Goal: Use online tool/utility: Utilize a website feature to perform a specific function

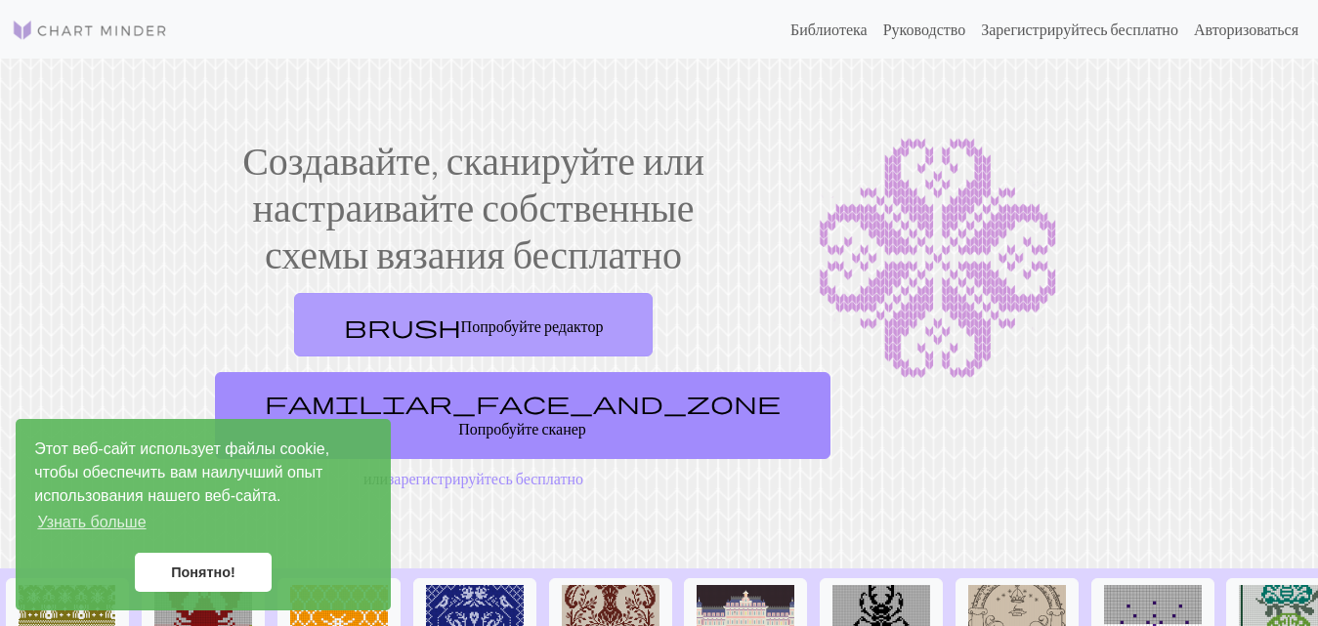
click at [560, 315] on font "Попробуйте редактор" at bounding box center [532, 324] width 143 height 19
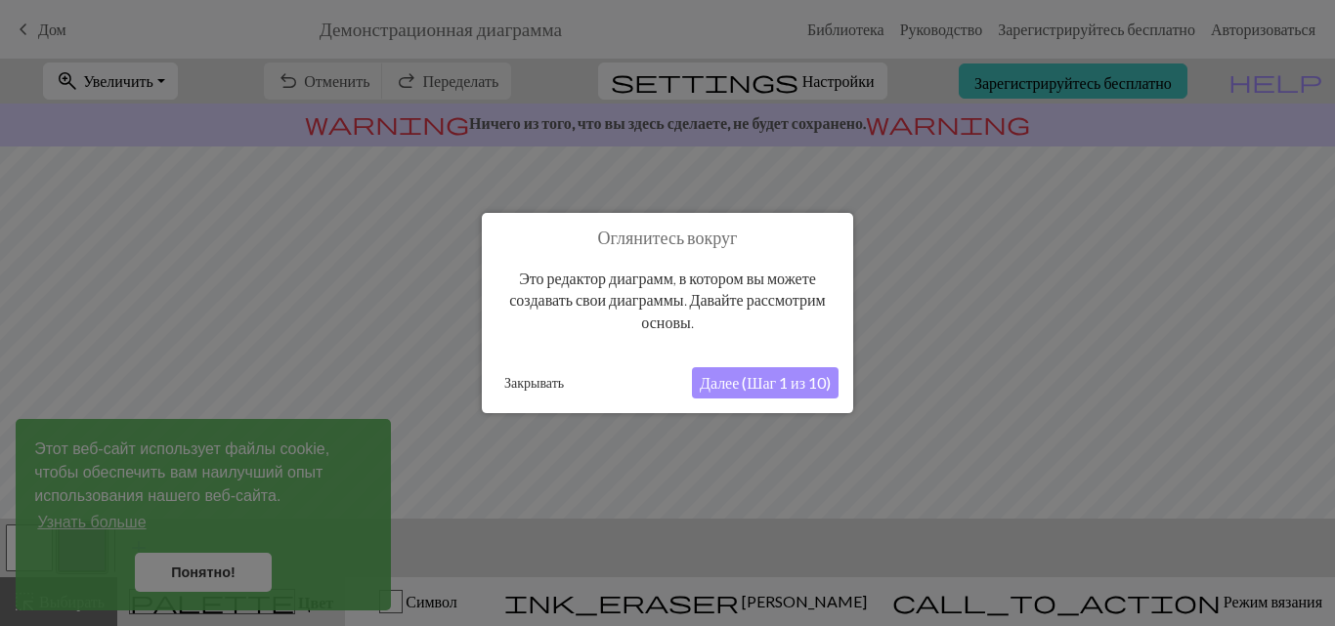
click at [724, 383] on font "Далее (Шаг 1 из 10)" at bounding box center [765, 382] width 131 height 19
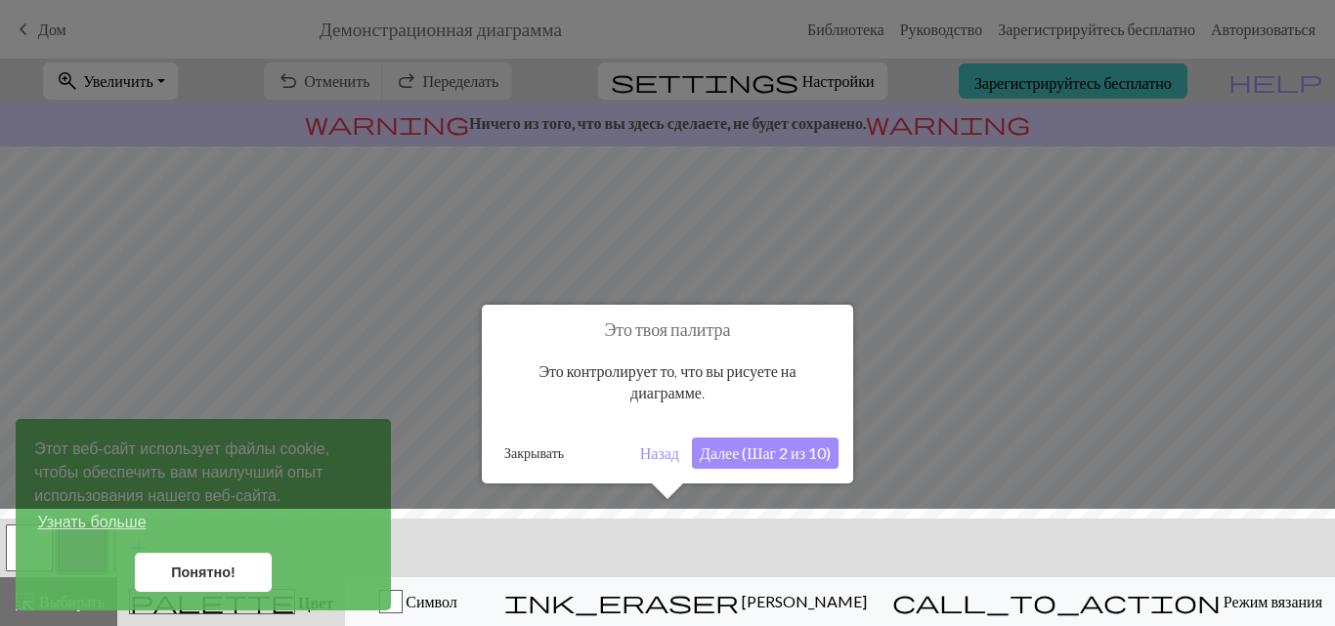
click at [745, 449] on font "Далее (Шаг 2 из 10)" at bounding box center [765, 453] width 131 height 19
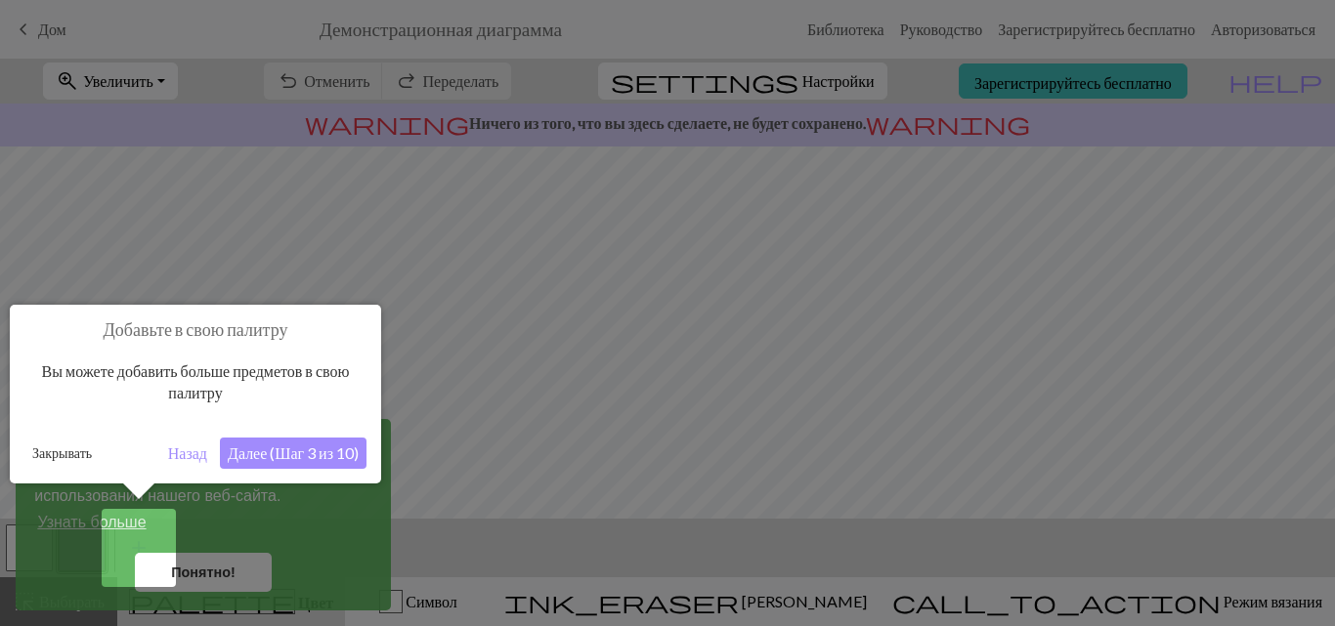
click at [303, 462] on font "Далее (Шаг 3 из 10)" at bounding box center [293, 453] width 131 height 19
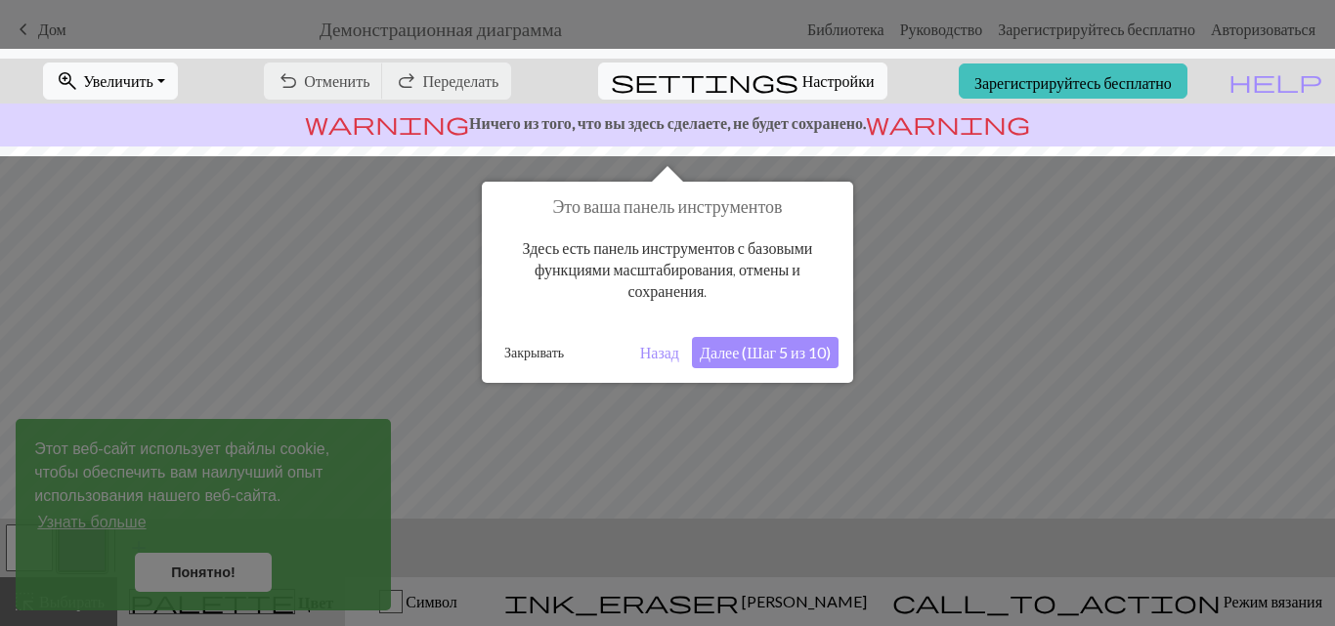
click at [781, 337] on button "Далее (Шаг 5 из 10)" at bounding box center [765, 352] width 147 height 31
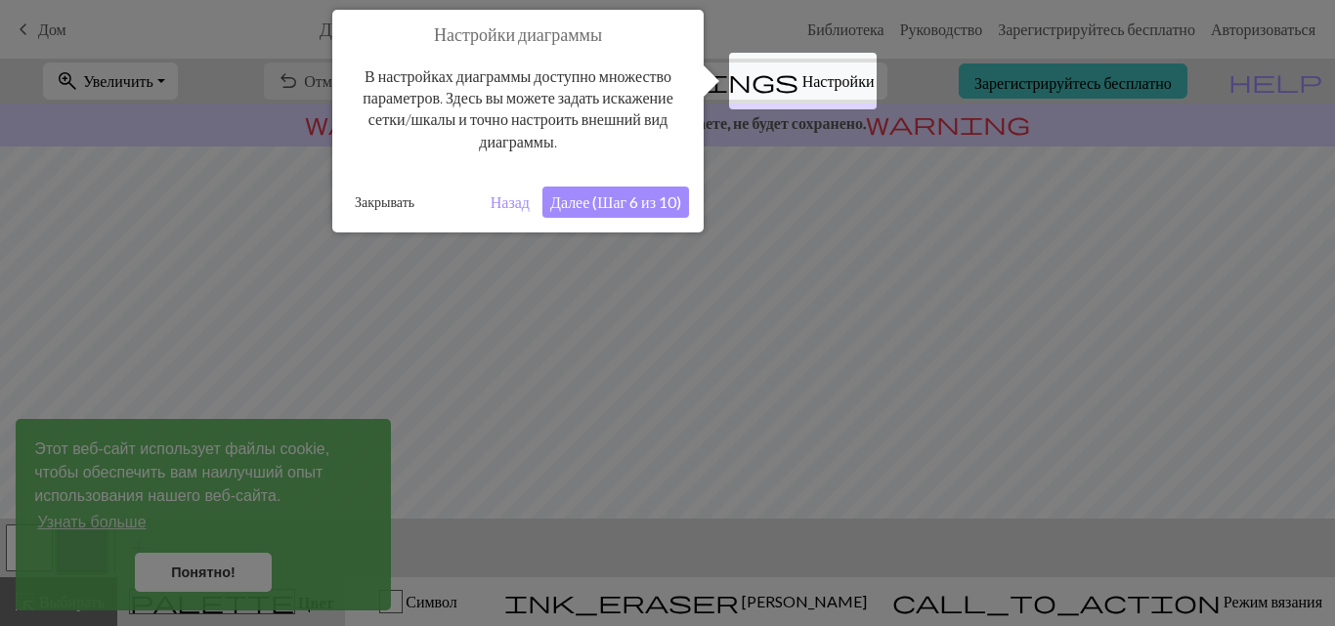
click at [644, 198] on font "Далее (Шаг 6 из 10)" at bounding box center [615, 201] width 131 height 19
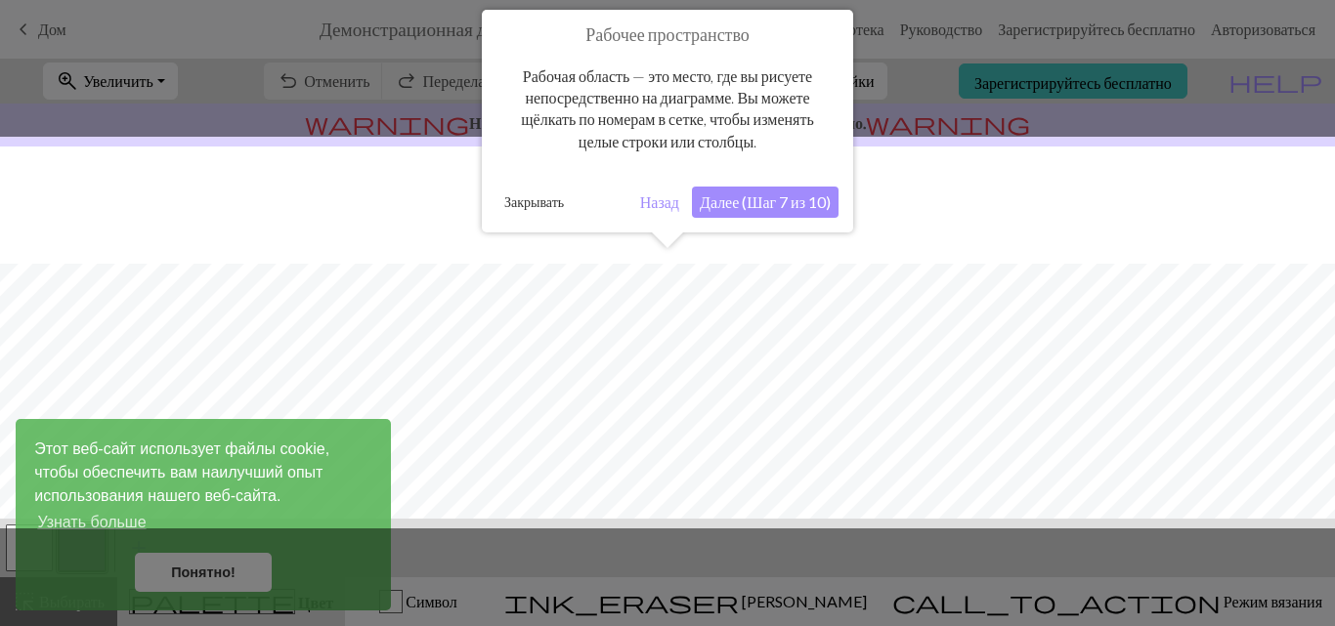
scroll to position [117, 0]
click at [738, 197] on font "Далее (Шаг 7 из 10)" at bounding box center [765, 201] width 131 height 19
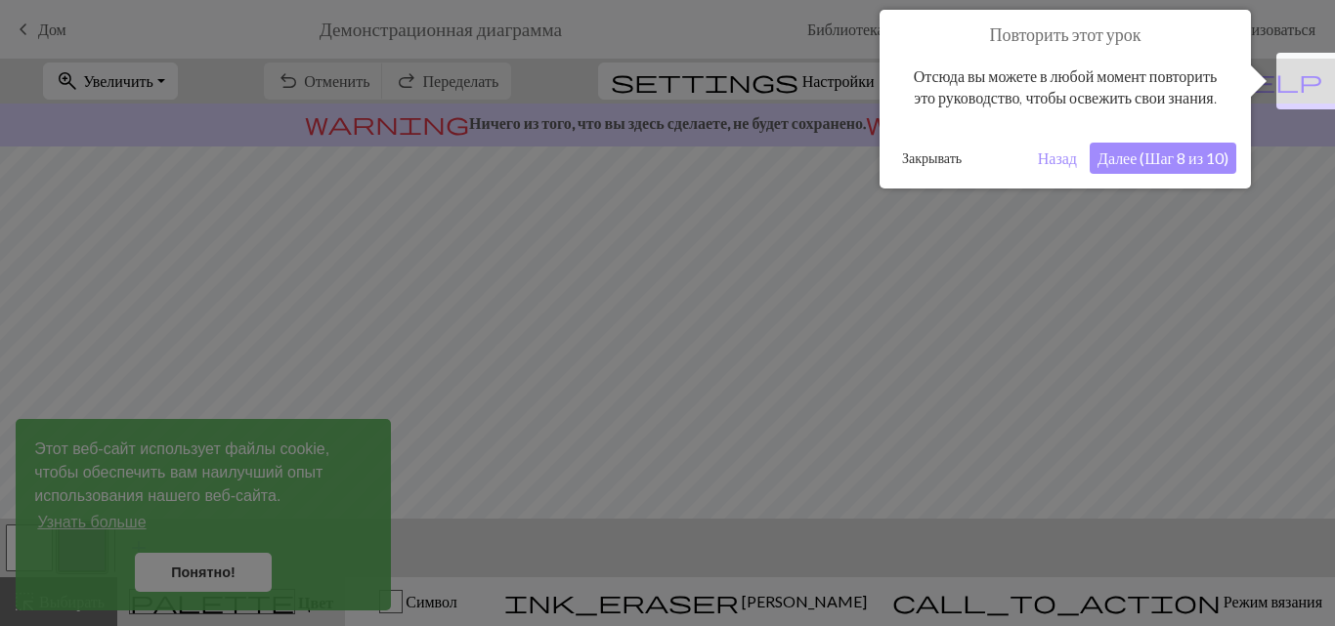
click at [1154, 158] on div "Повторить этот урок [PERSON_NAME] вы можете в любой момент повторить это руково…" at bounding box center [1064, 99] width 371 height 179
click at [1145, 174] on button "Далее (Шаг 8 из 10)" at bounding box center [1162, 158] width 147 height 31
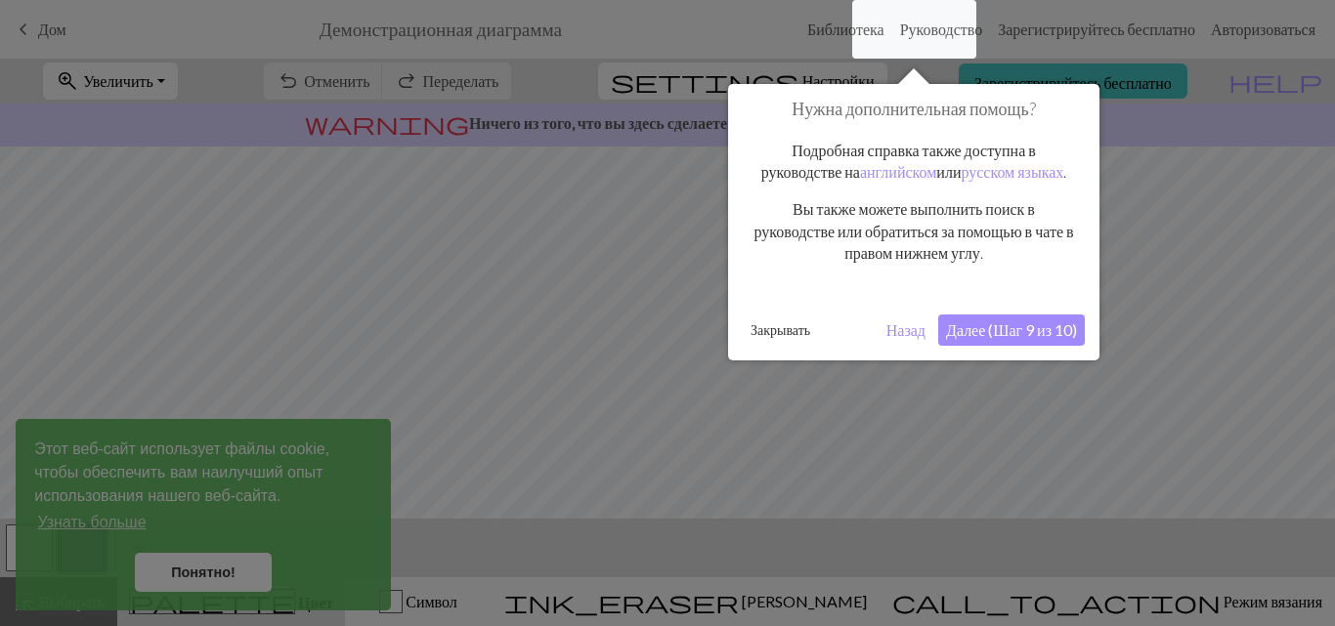
click at [1003, 339] on font "Далее (Шаг 9 из 10)" at bounding box center [1011, 329] width 131 height 19
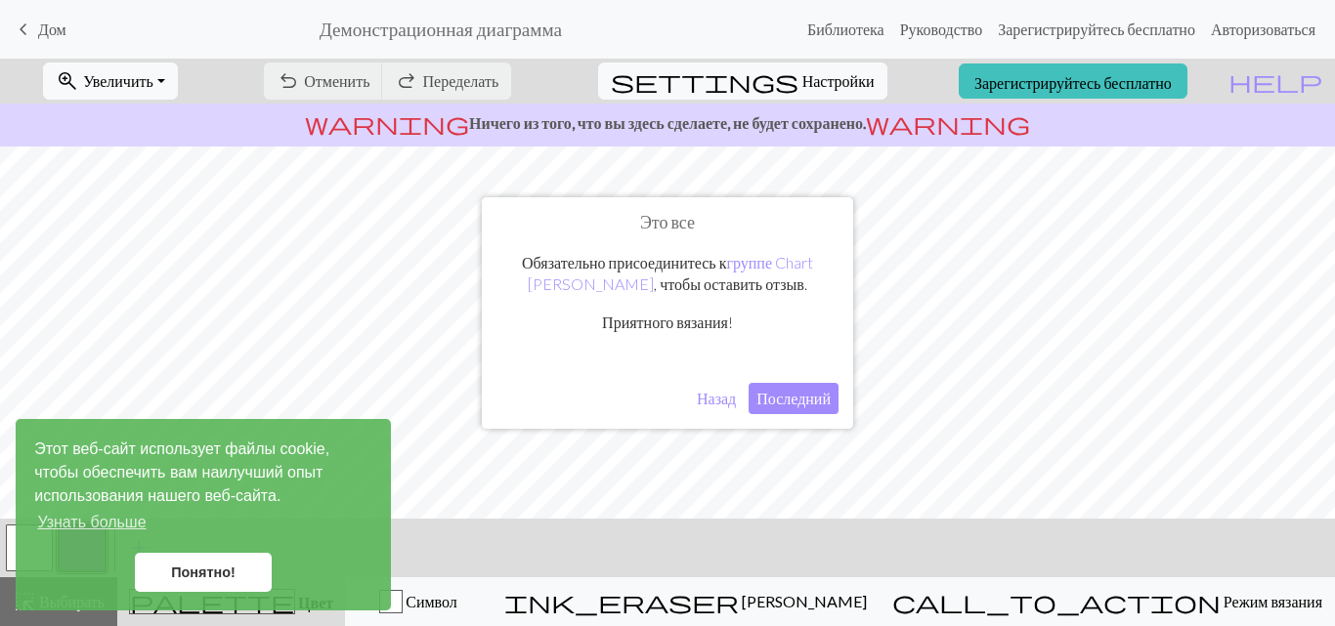
click at [777, 396] on font "Последний" at bounding box center [793, 398] width 74 height 19
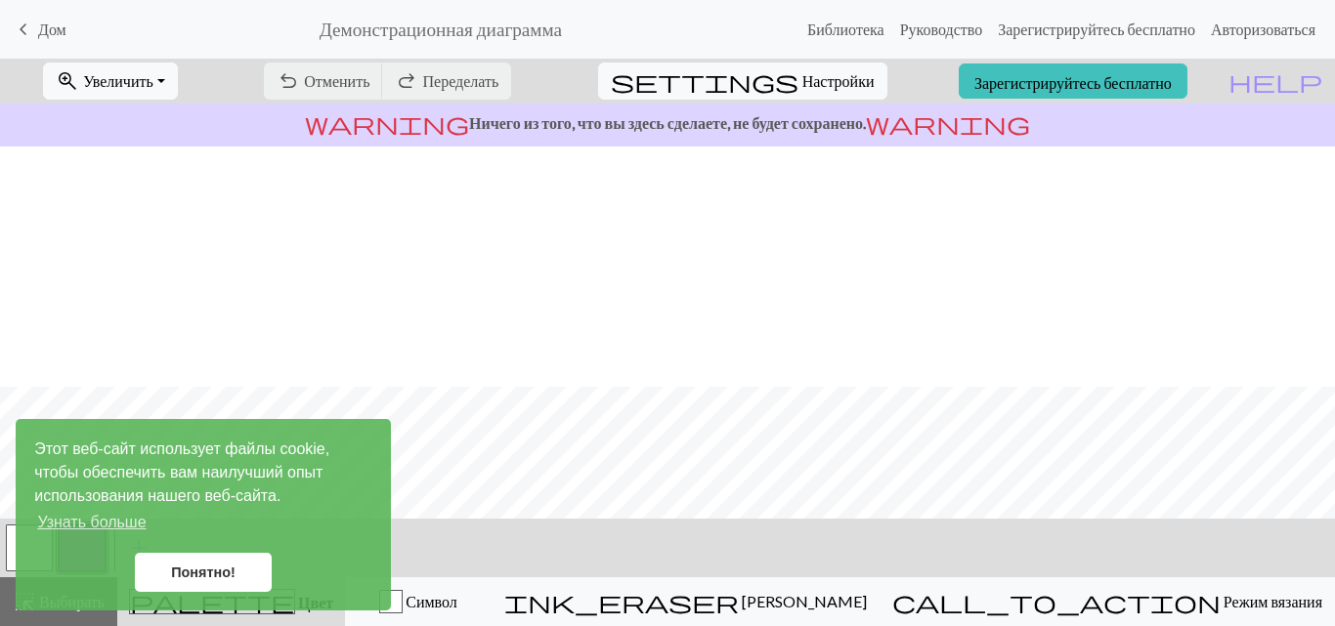
scroll to position [358, 0]
drag, startPoint x: 164, startPoint y: 464, endPoint x: 357, endPoint y: 482, distance: 193.3
click at [357, 482] on span "Этот веб-сайт использует файлы cookie, чтобы обеспечить вам наилучший опыт испо…" at bounding box center [203, 488] width 338 height 100
click at [363, 521] on span "Этот веб-сайт использует файлы cookie, чтобы обеспечить вам наилучший опыт испо…" at bounding box center [203, 488] width 338 height 100
click at [221, 563] on link "Понятно!" at bounding box center [203, 572] width 137 height 39
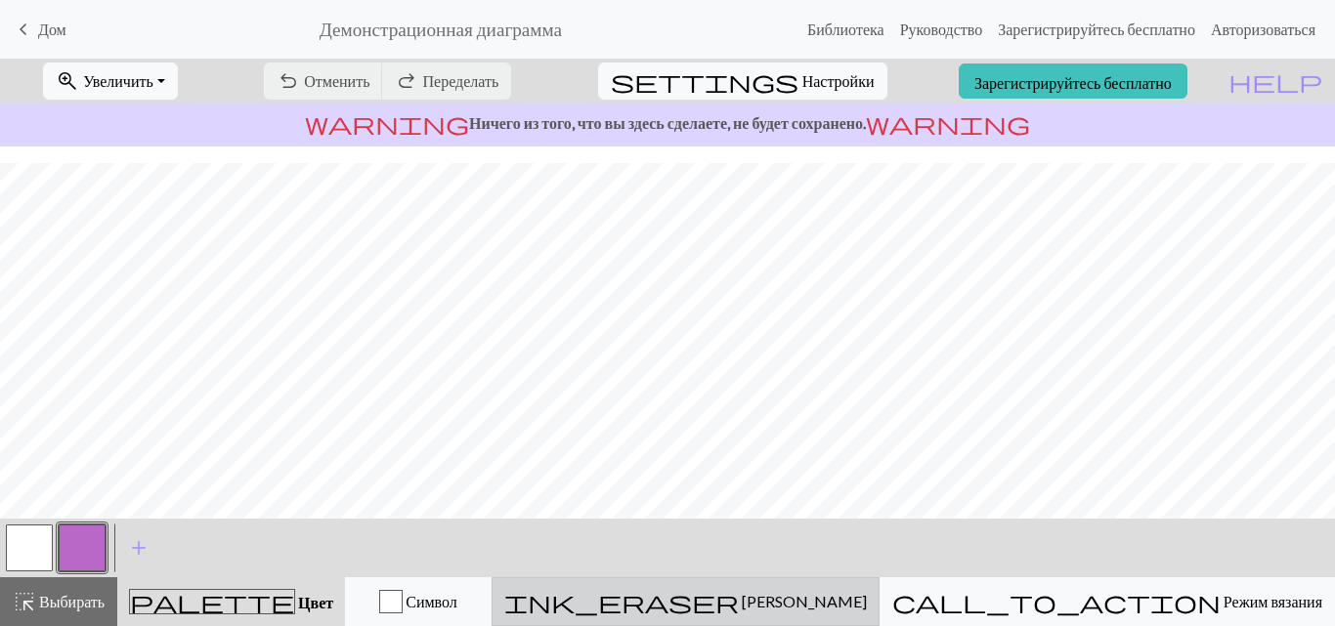
click at [867, 601] on font "[PERSON_NAME]" at bounding box center [804, 601] width 125 height 19
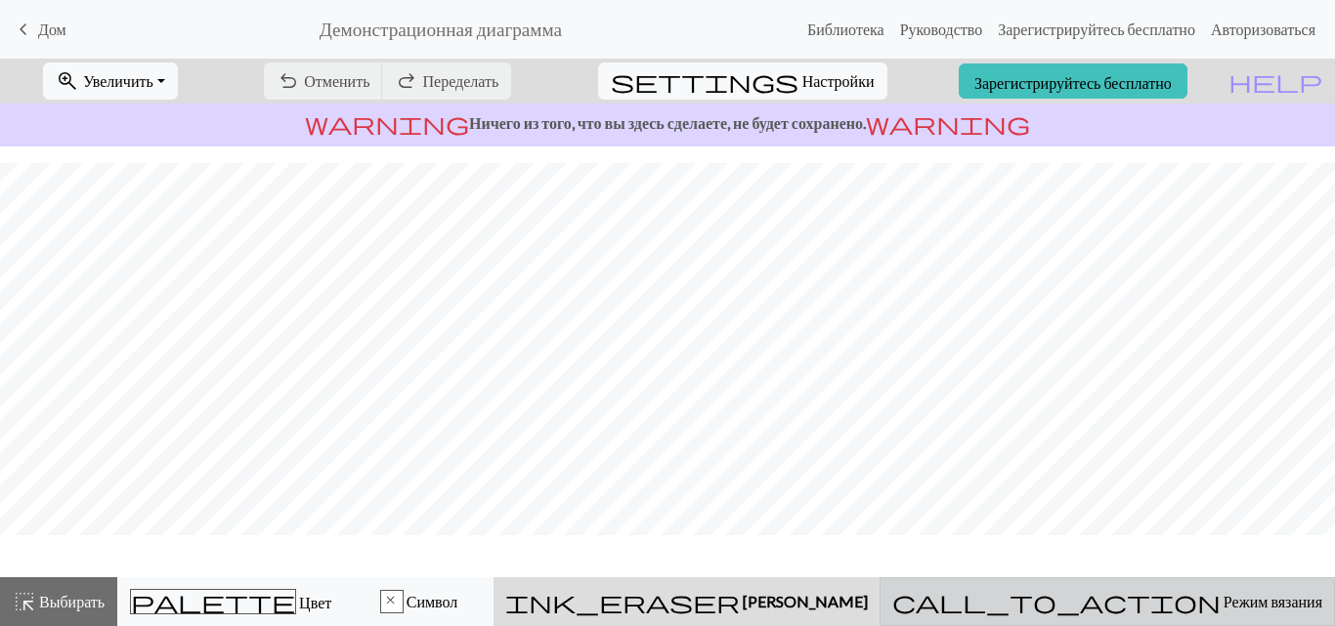
scroll to position [299, 0]
click at [1127, 592] on span "call_to_action" at bounding box center [1056, 601] width 328 height 27
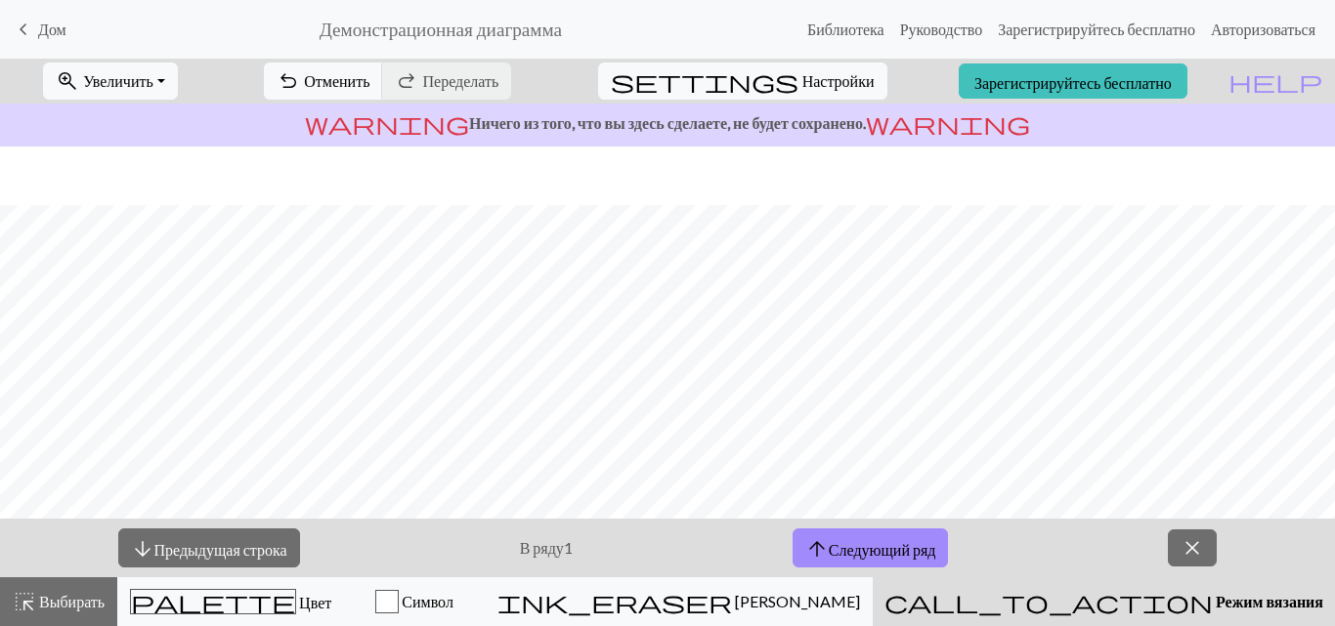
scroll to position [358, 0]
click at [148, 550] on span "arrow_downward" at bounding box center [142, 548] width 23 height 27
click at [807, 87] on font "Настройки" at bounding box center [838, 80] width 72 height 19
select select "aran"
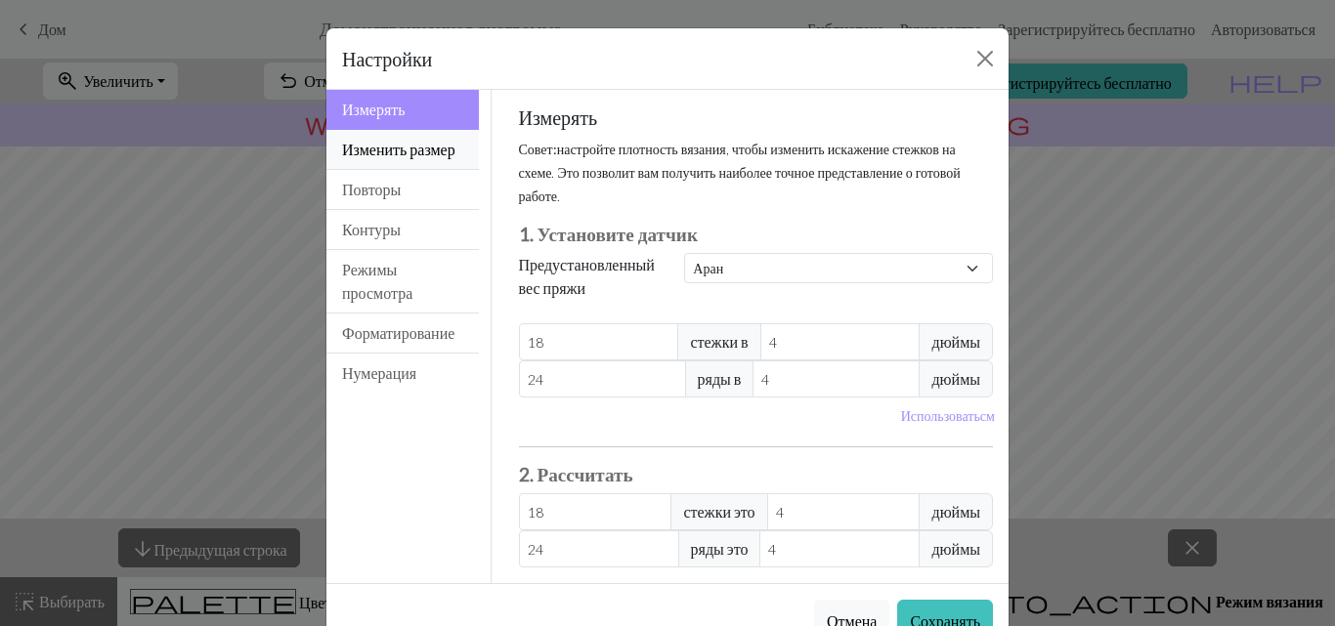
click at [434, 147] on button "Изменить размер" at bounding box center [402, 150] width 152 height 40
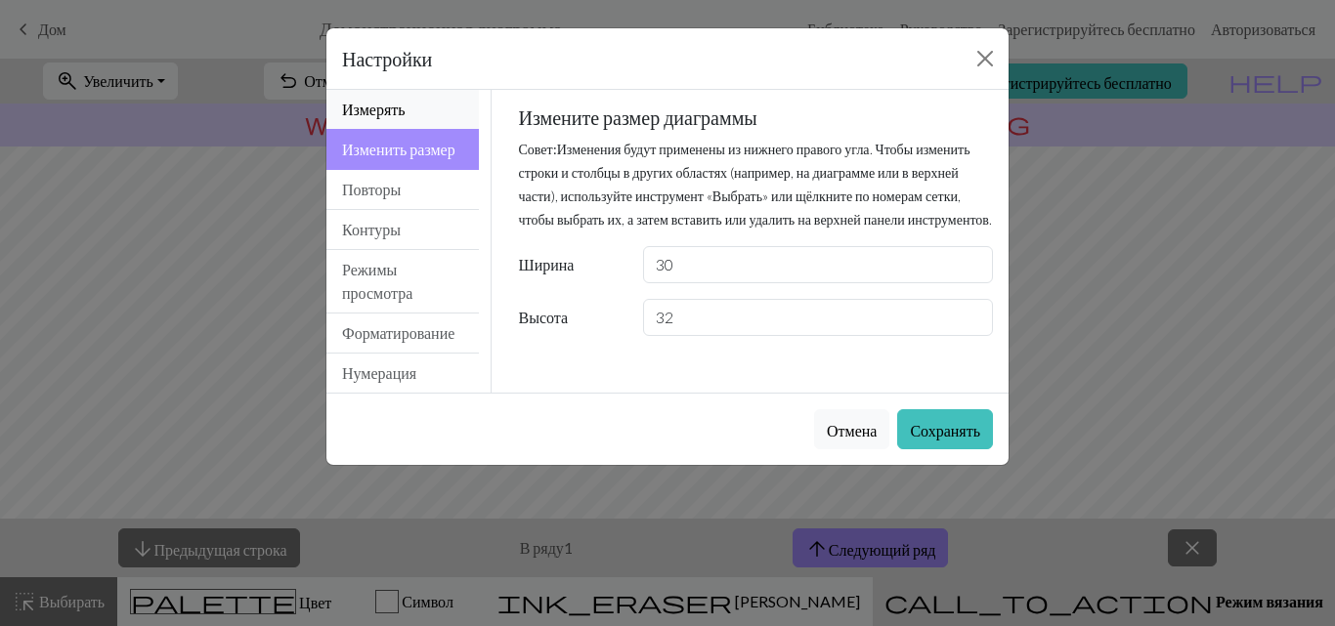
click at [404, 121] on button "Измерять" at bounding box center [402, 110] width 152 height 40
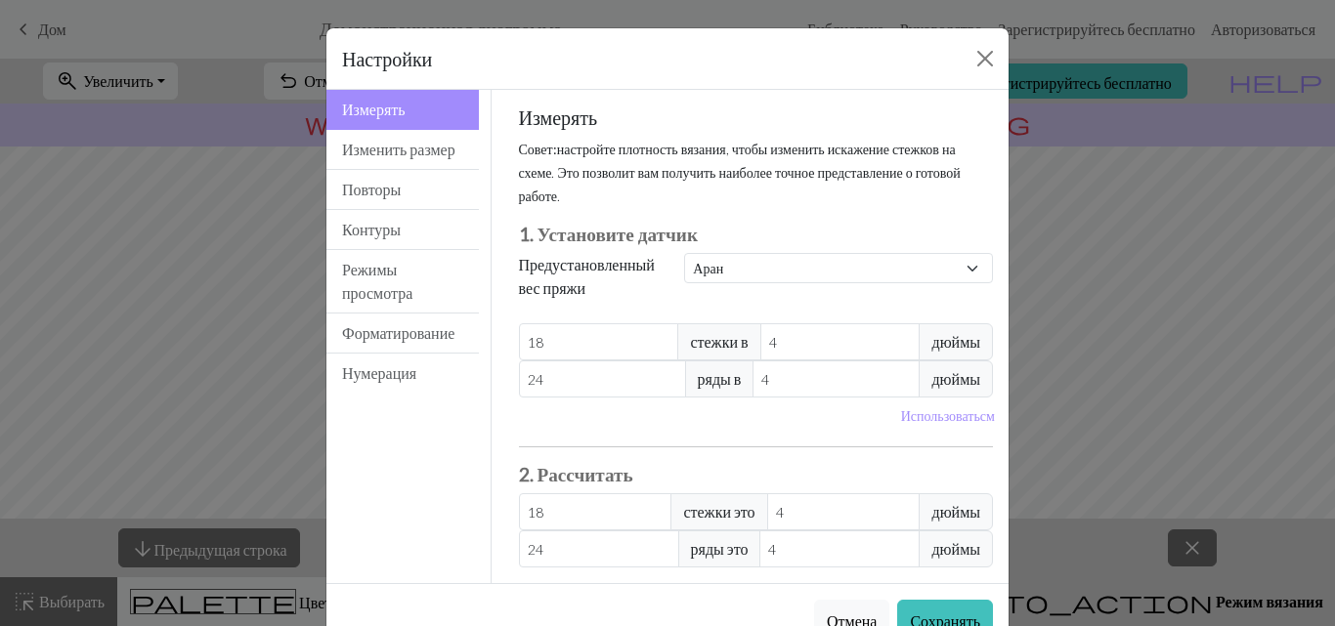
scroll to position [81, 0]
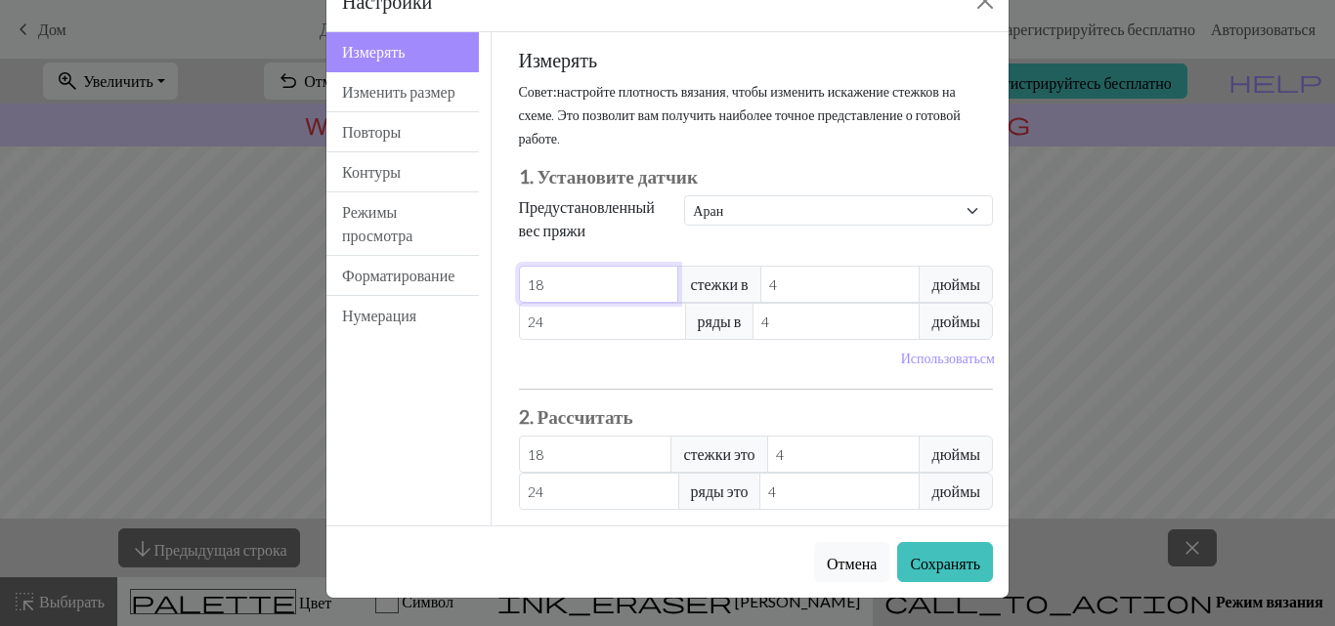
click at [597, 274] on input "18" at bounding box center [599, 284] width 160 height 37
click at [366, 126] on font "Повторы" at bounding box center [371, 131] width 59 height 19
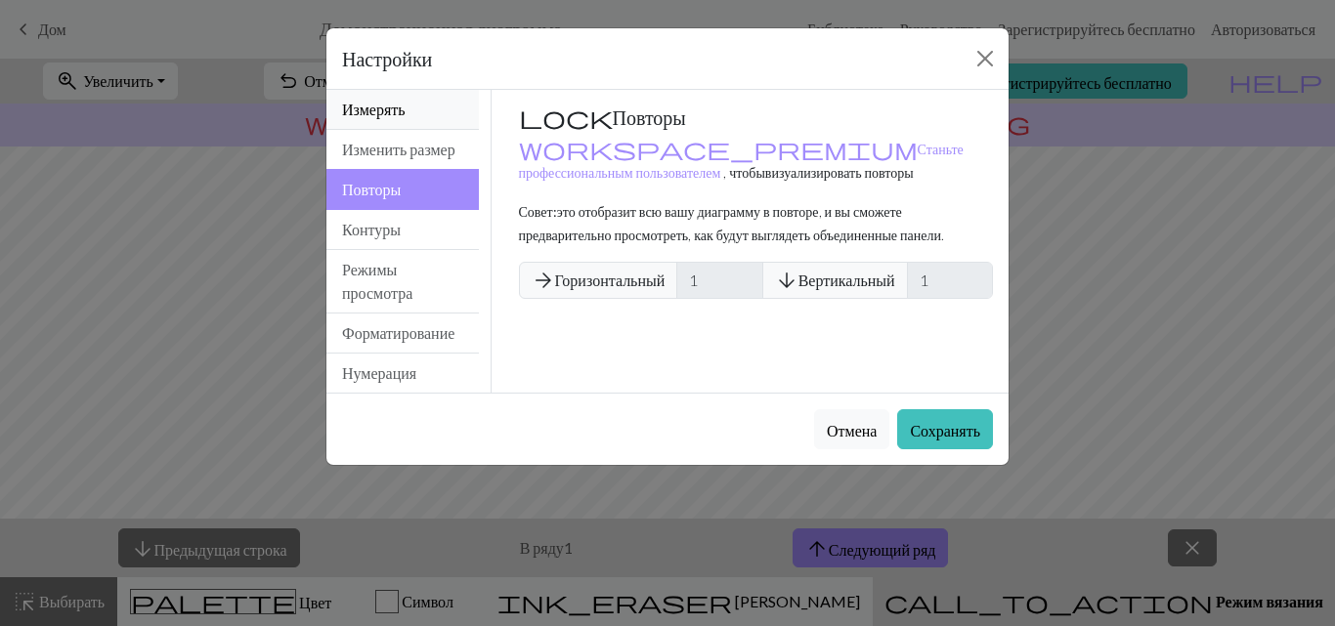
scroll to position [0, 0]
drag, startPoint x: 416, startPoint y: 213, endPoint x: 418, endPoint y: 234, distance: 21.6
click at [416, 210] on button "Повторы" at bounding box center [402, 189] width 152 height 41
click at [413, 245] on button "Контуры" at bounding box center [402, 230] width 152 height 40
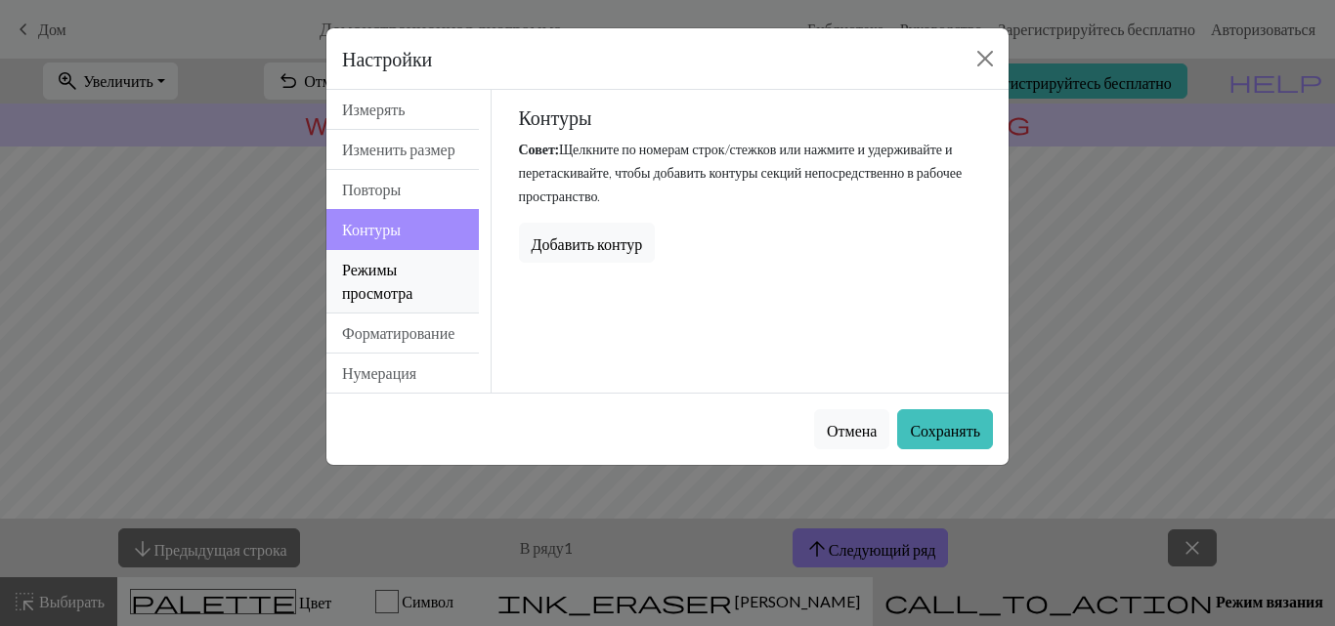
click at [415, 283] on button "Режимы просмотра" at bounding box center [402, 282] width 152 height 64
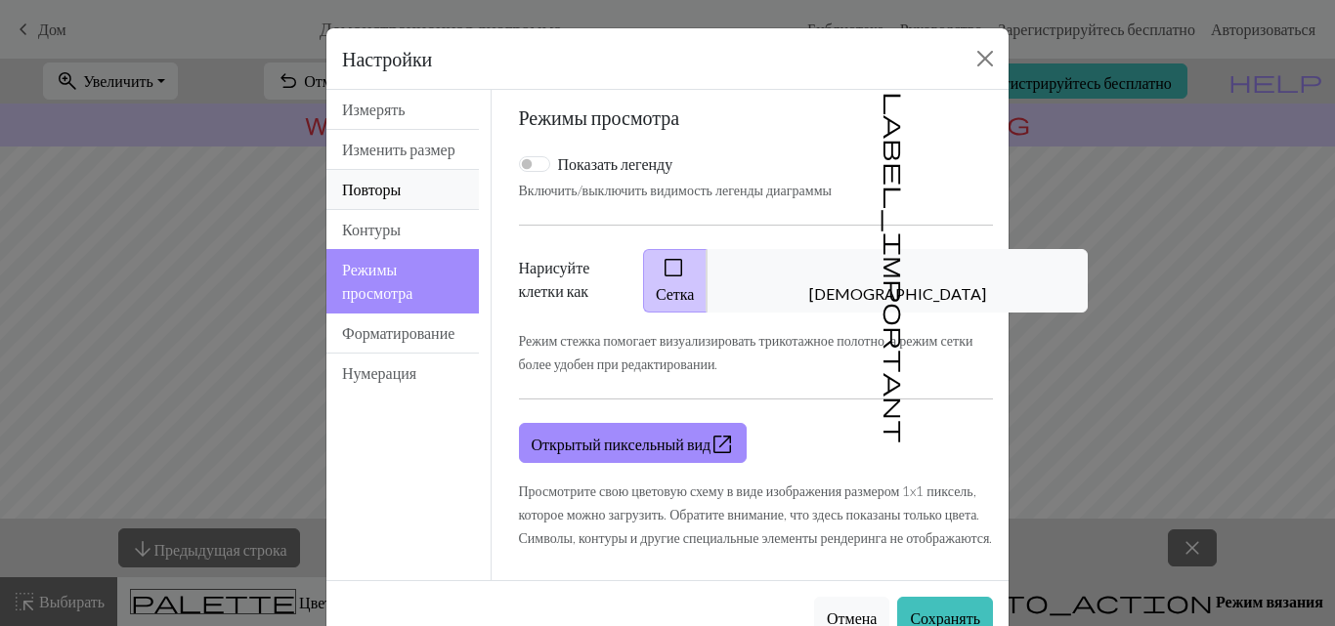
click at [404, 210] on button "Повторы" at bounding box center [402, 190] width 152 height 40
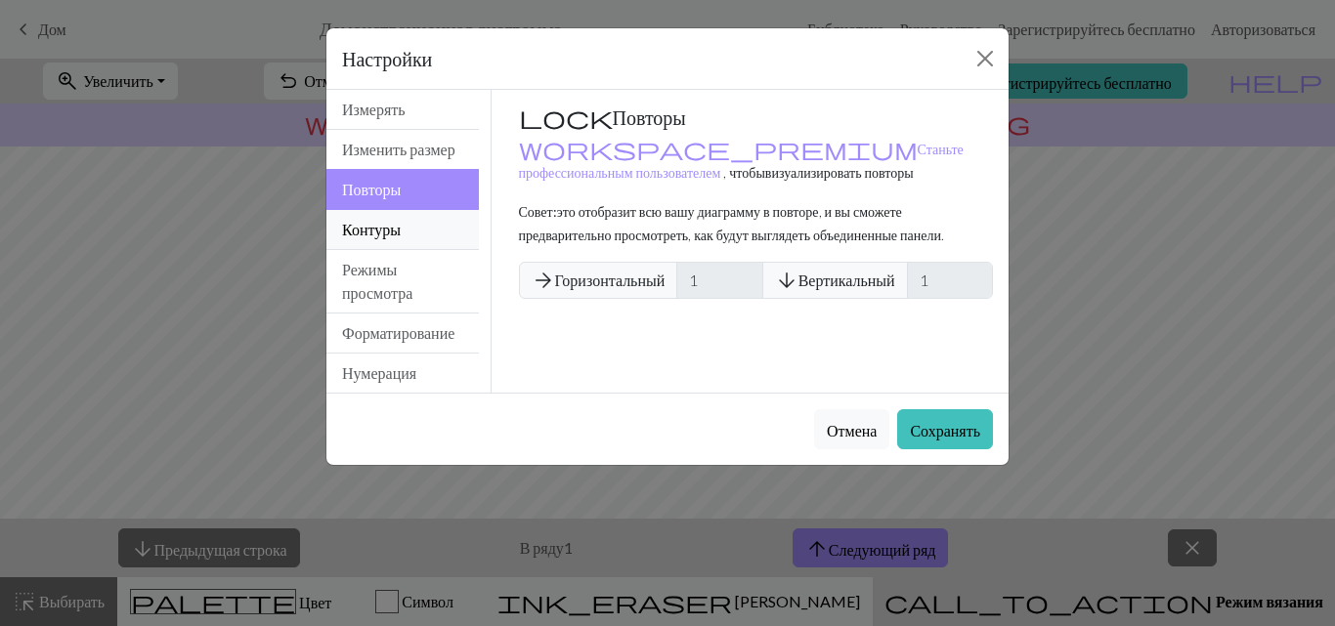
click at [403, 250] on button "Контуры" at bounding box center [402, 230] width 152 height 40
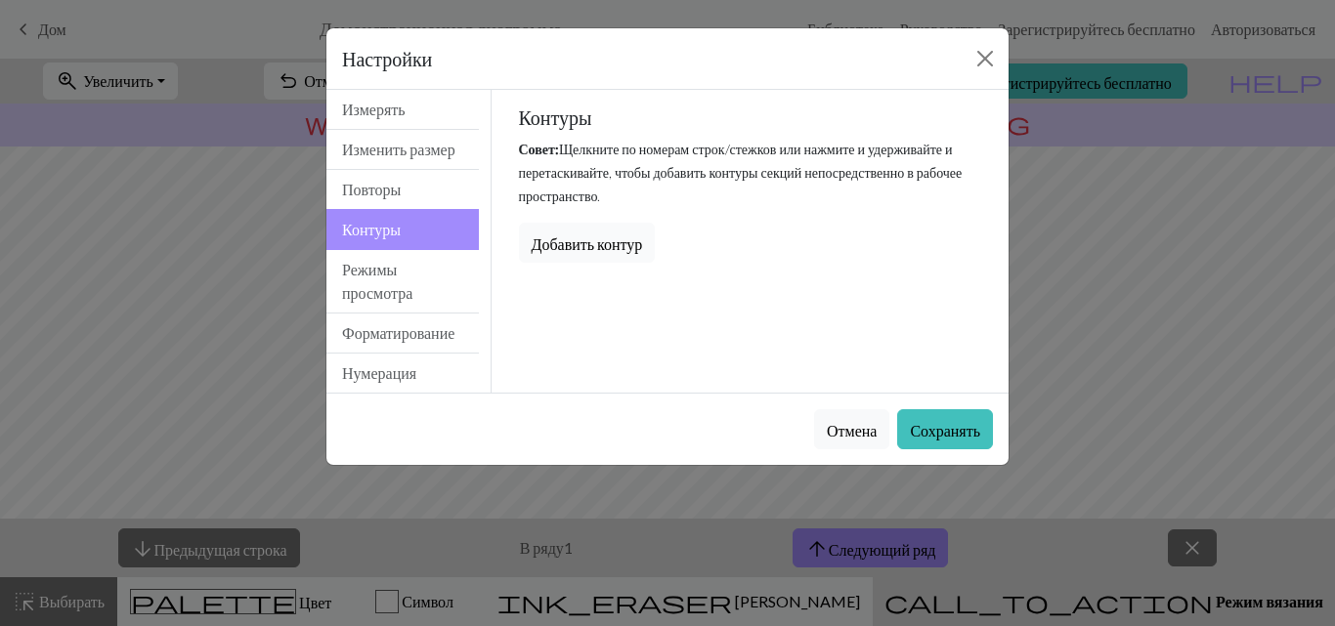
click at [643, 234] on font "Добавить контур" at bounding box center [586, 243] width 111 height 19
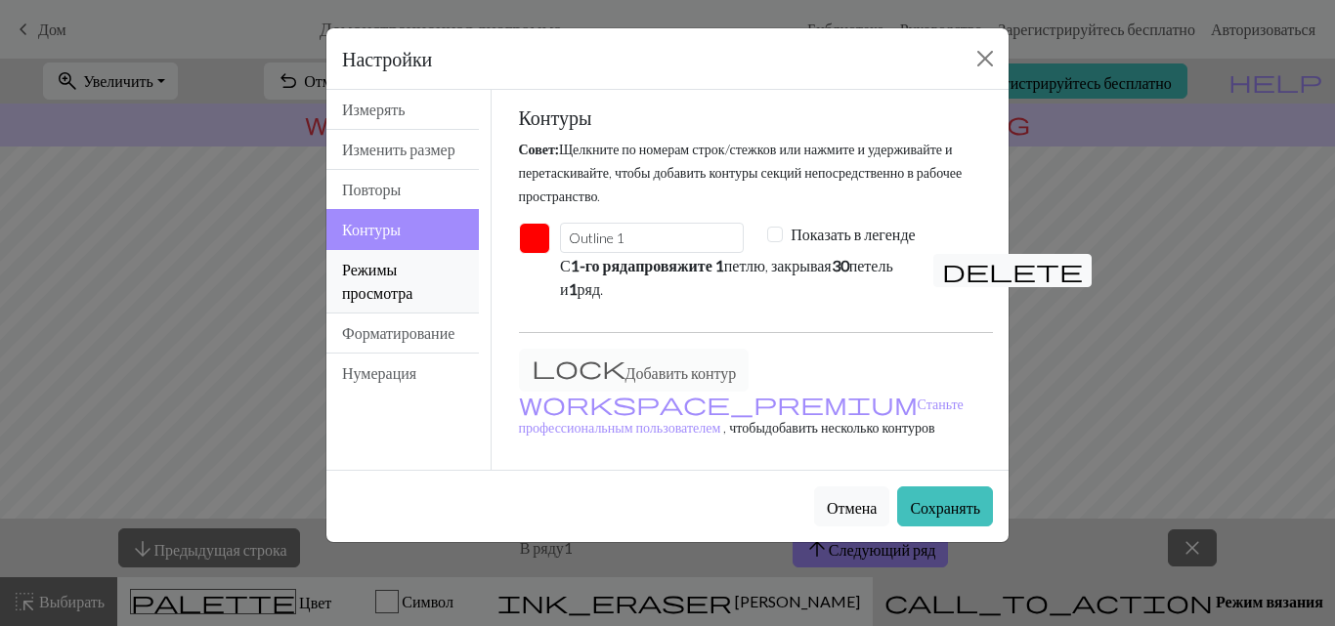
click at [417, 314] on button "Режимы просмотра" at bounding box center [402, 282] width 152 height 64
